Goal: Transaction & Acquisition: Purchase product/service

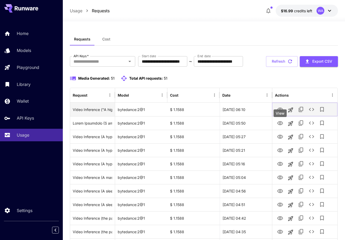
click at [277, 113] on icon "View" at bounding box center [280, 110] width 6 height 6
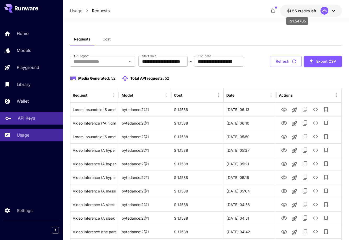
click at [25, 116] on p "API Keys" at bounding box center [26, 118] width 17 height 6
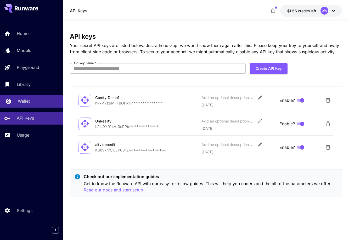
click at [25, 100] on p "Wallet" at bounding box center [24, 101] width 12 height 6
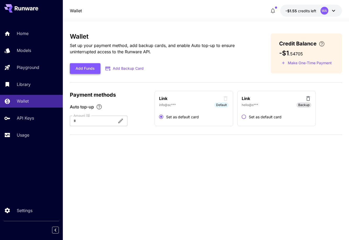
click at [88, 70] on button "Add Funds" at bounding box center [85, 68] width 31 height 11
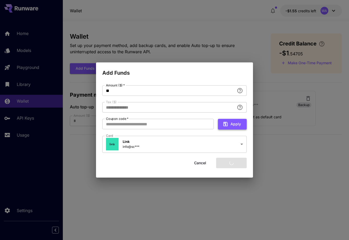
type input "****"
click at [223, 125] on icon "button" at bounding box center [226, 124] width 6 height 6
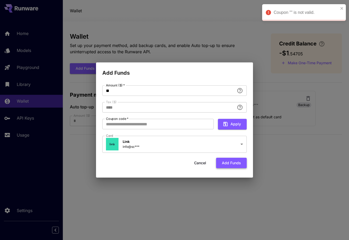
click at [225, 160] on button "Add funds" at bounding box center [231, 163] width 31 height 11
